Goal: Check status

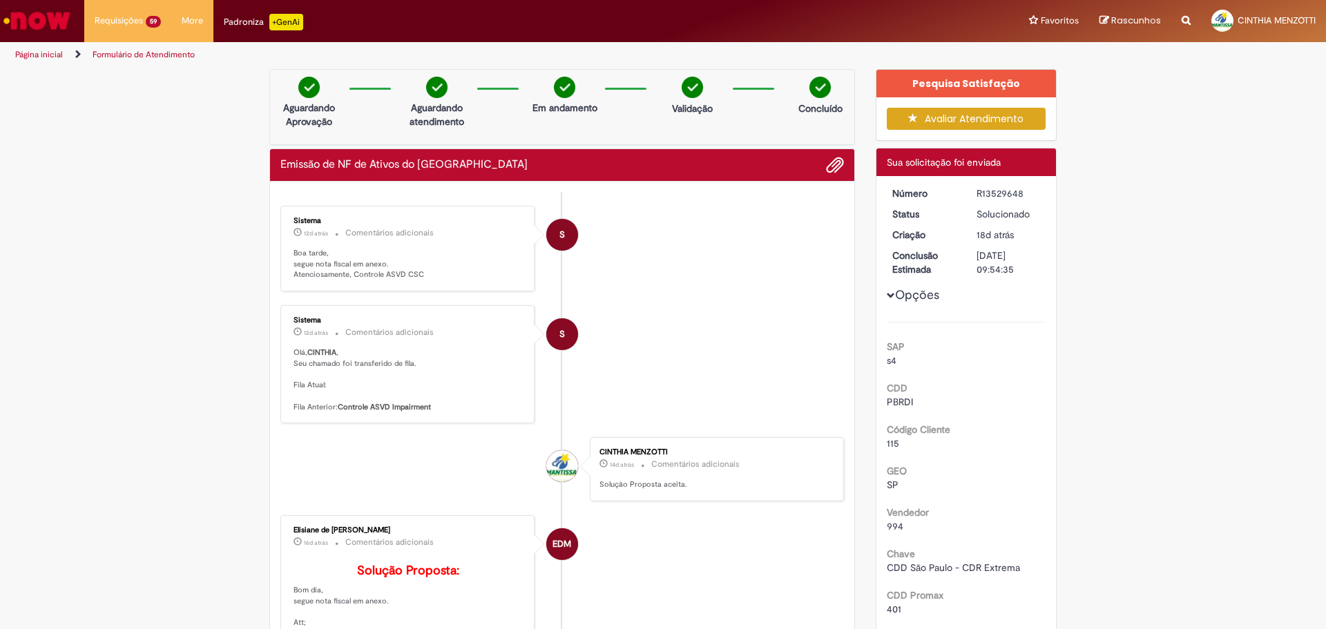
scroll to position [356, 0]
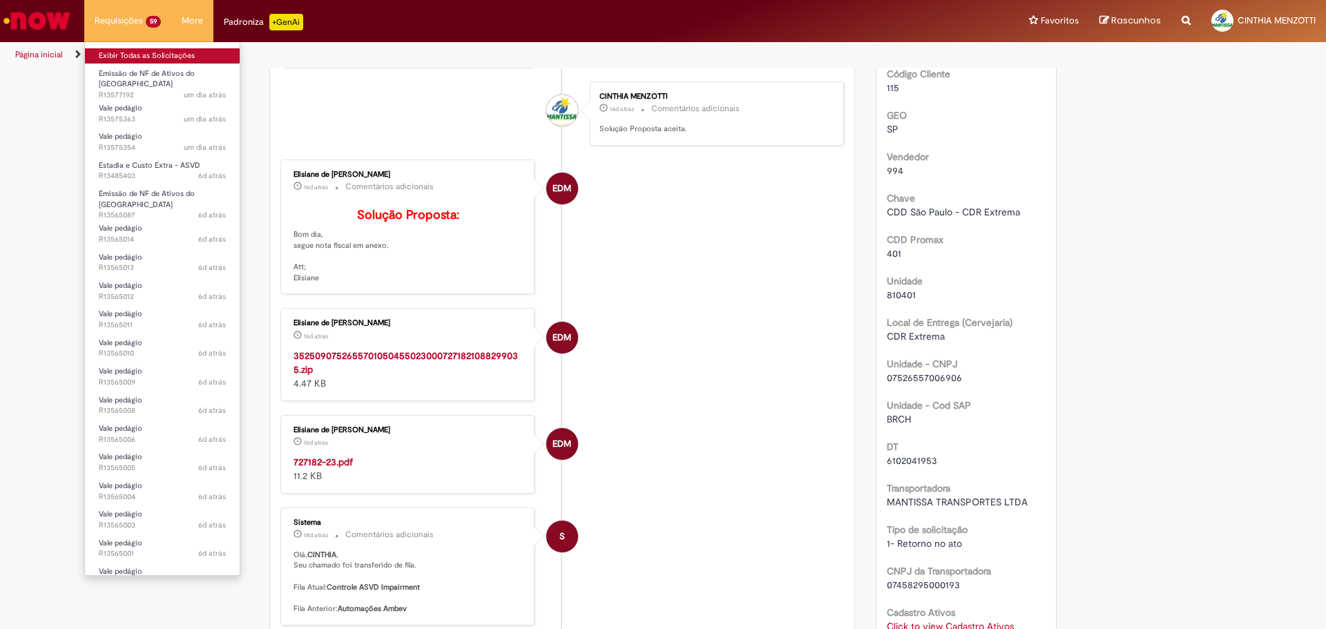
click at [144, 61] on link "Exibir Todas as Solicitações" at bounding box center [162, 55] width 155 height 15
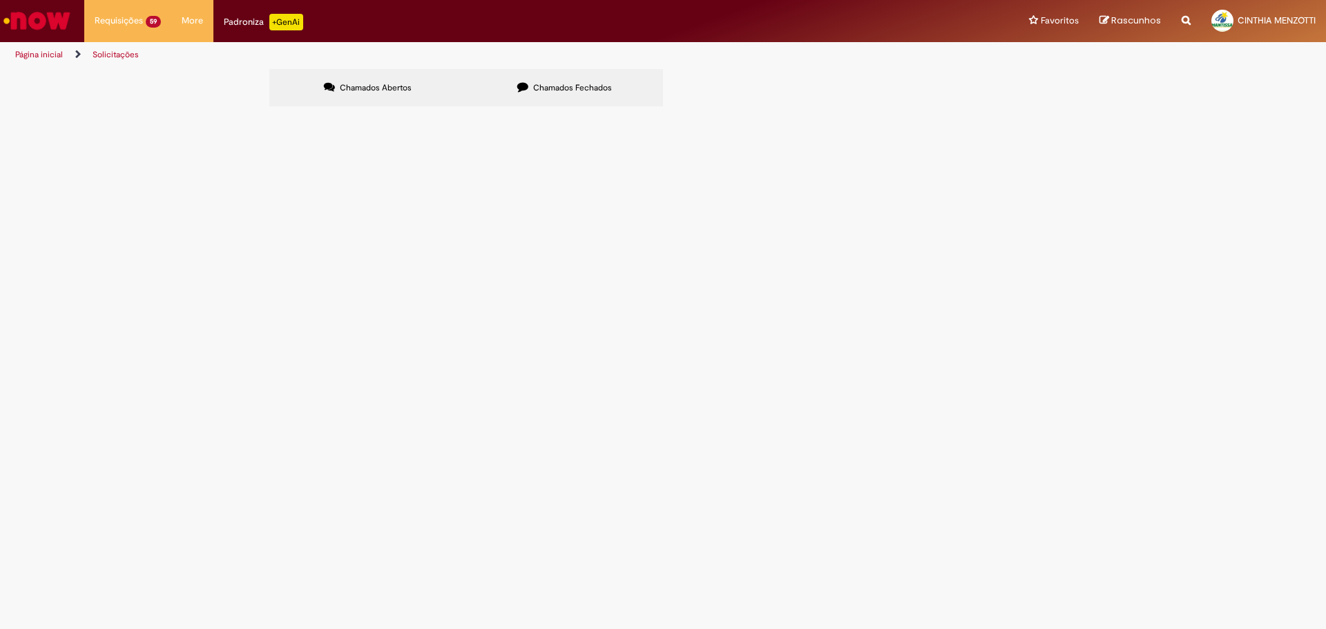
click at [571, 84] on span "Chamados Fechados" at bounding box center [572, 87] width 79 height 11
click at [0, 0] on input "Pesquisar" at bounding box center [0, 0] width 0 height 0
paste input "**********"
type input "**********"
click at [0, 0] on button "Pesquisar" at bounding box center [0, 0] width 0 height 0
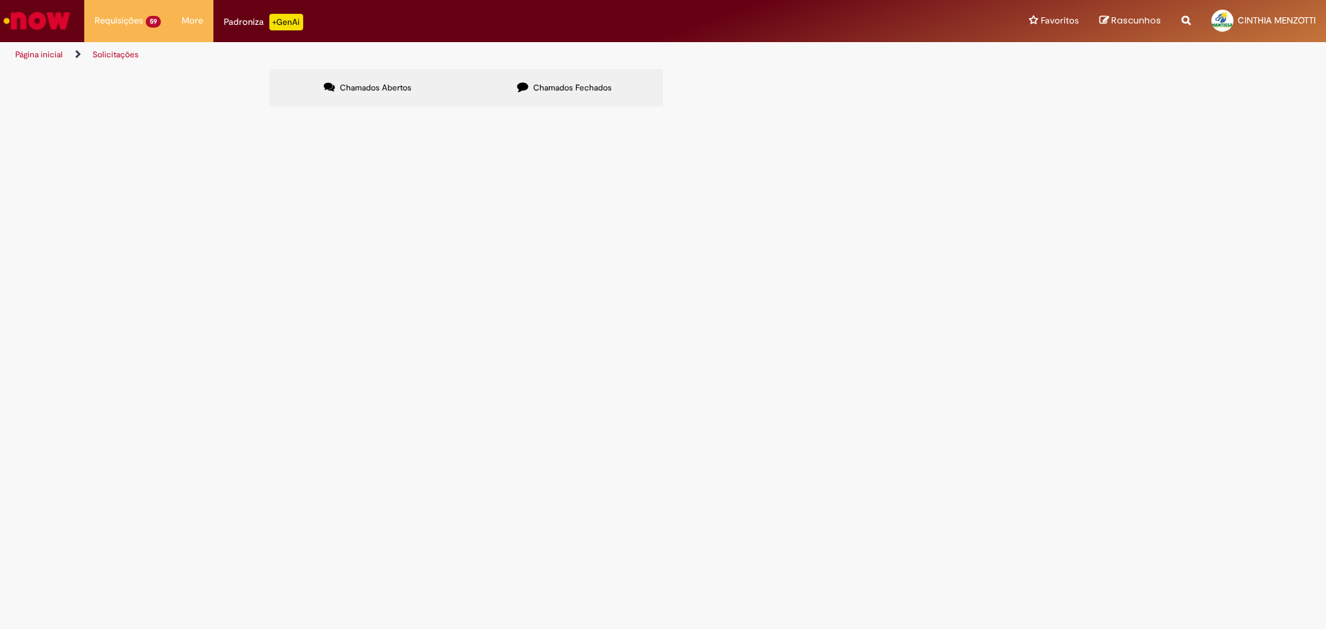
click at [0, 0] on span "6102042472" at bounding box center [0, 0] width 0 height 0
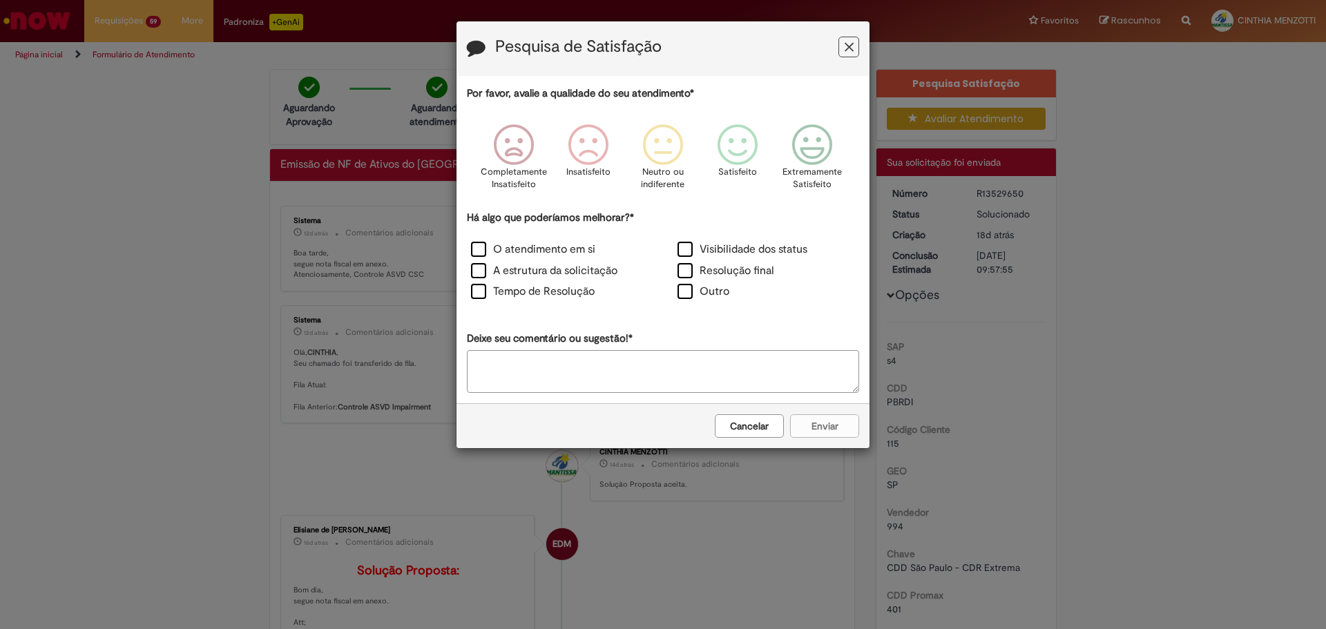
click at [757, 432] on button "Cancelar" at bounding box center [749, 425] width 69 height 23
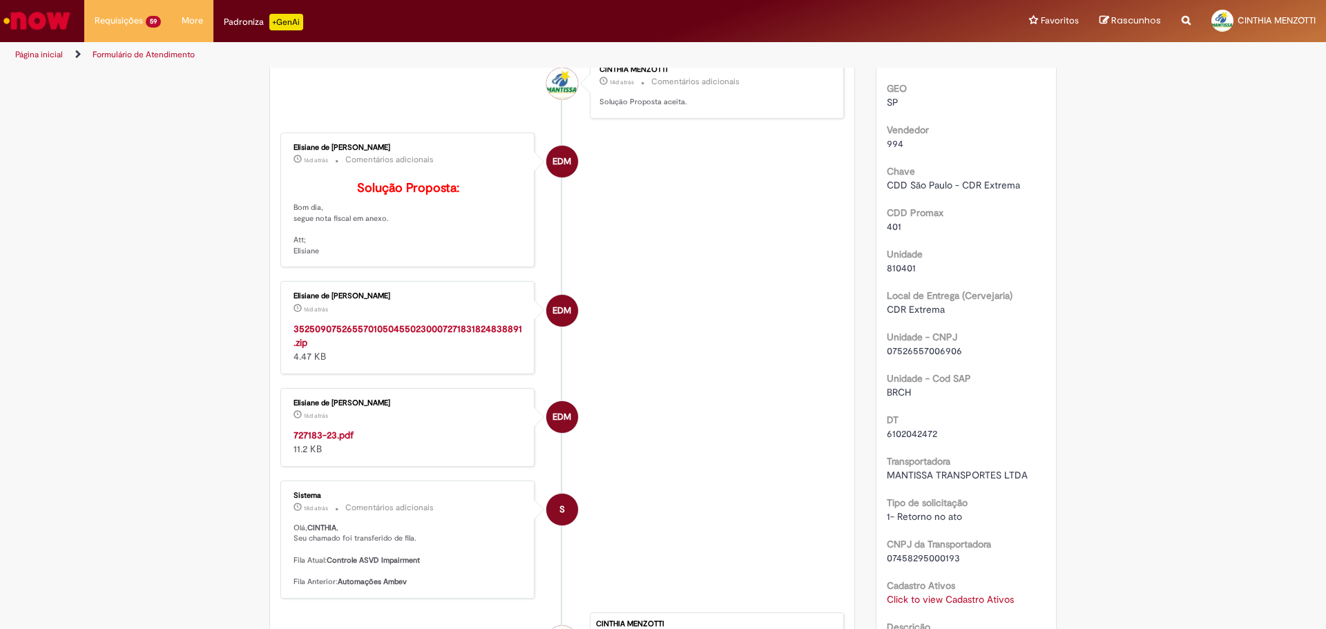
scroll to position [414, 0]
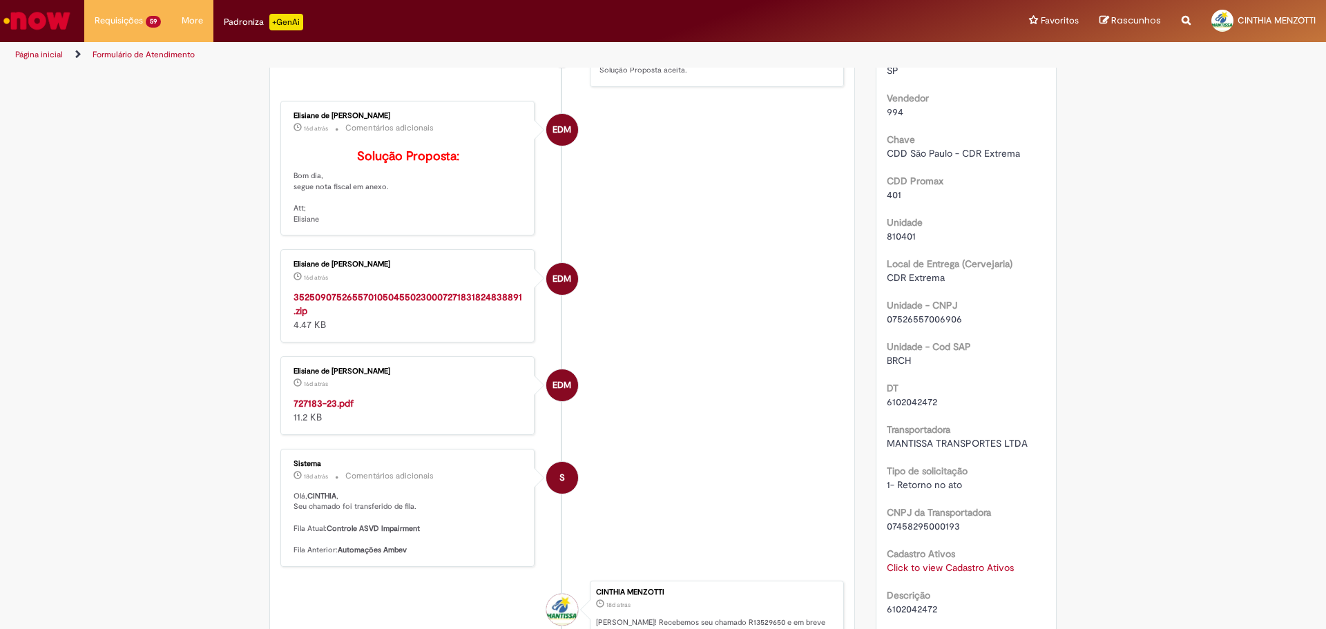
click at [325, 410] on strong "727183-23.pdf" at bounding box center [324, 403] width 60 height 12
